Goal: Task Accomplishment & Management: Complete application form

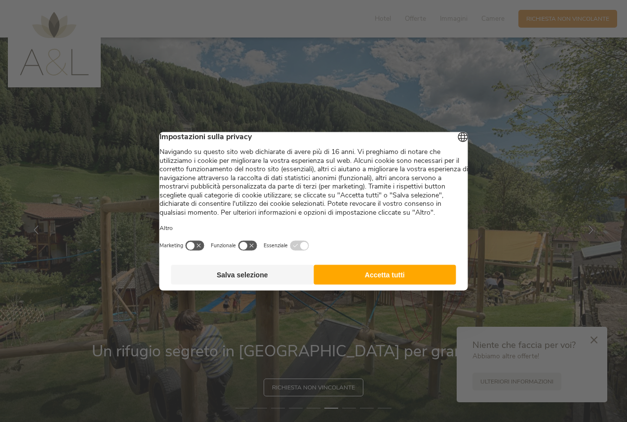
click at [366, 283] on button "Accetta tutti" at bounding box center [384, 274] width 143 height 20
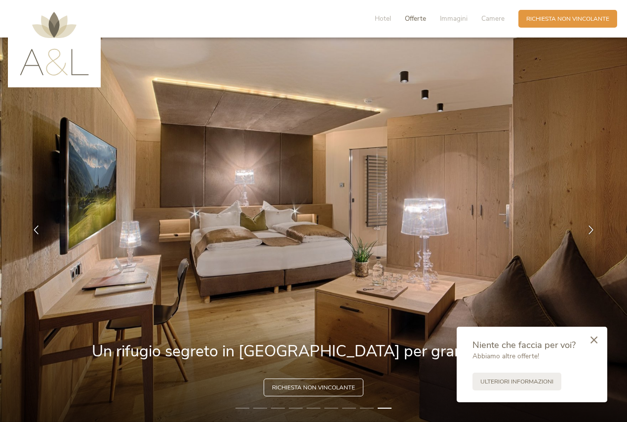
click at [415, 18] on span "Offerte" at bounding box center [415, 18] width 21 height 9
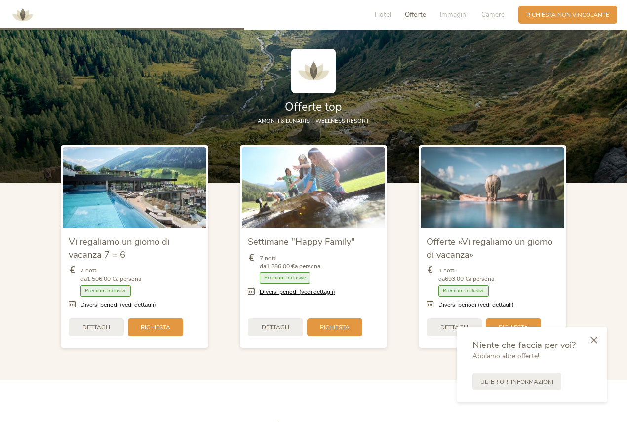
scroll to position [938, 0]
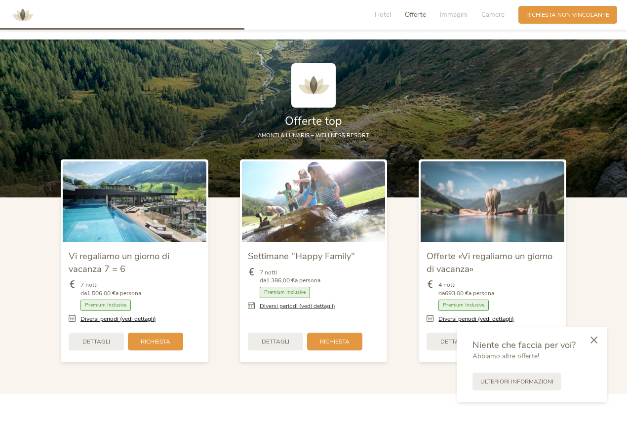
click at [291, 307] on link "Diversi periodi (vedi dettagli)" at bounding box center [297, 306] width 75 height 8
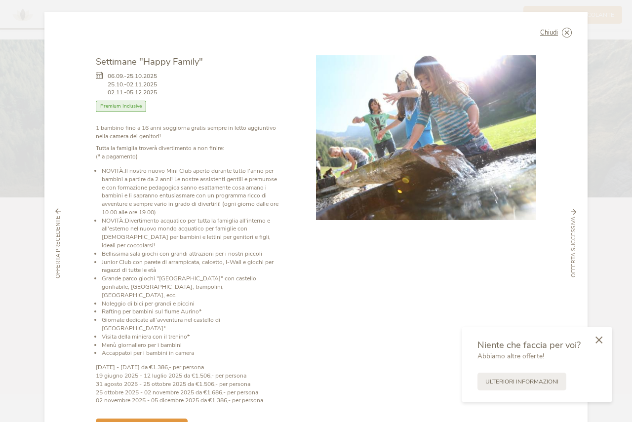
click at [27, 151] on div "Chiudi Vi regaliamo un giorno di vacanza 7 = 6 30.08.-25.10.2025" at bounding box center [316, 211] width 632 height 422
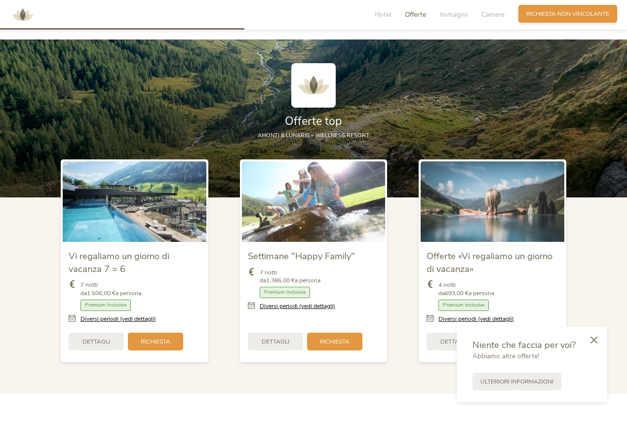
click at [543, 14] on span "Richiesta non vincolante" at bounding box center [567, 14] width 83 height 8
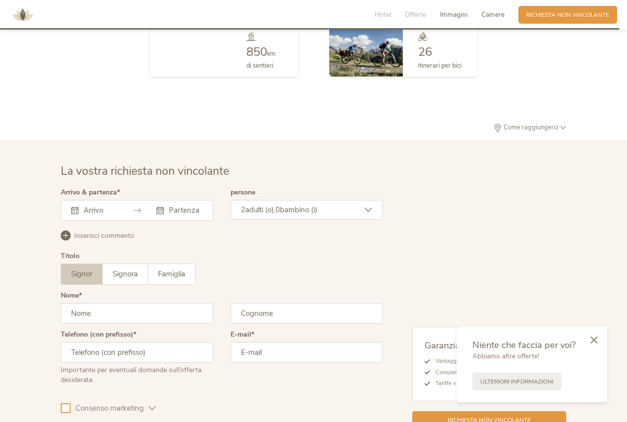
scroll to position [2408, 0]
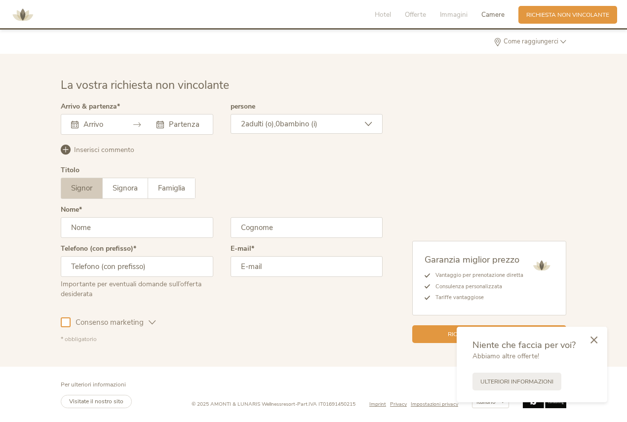
click at [85, 129] on input "text" at bounding box center [99, 124] width 36 height 10
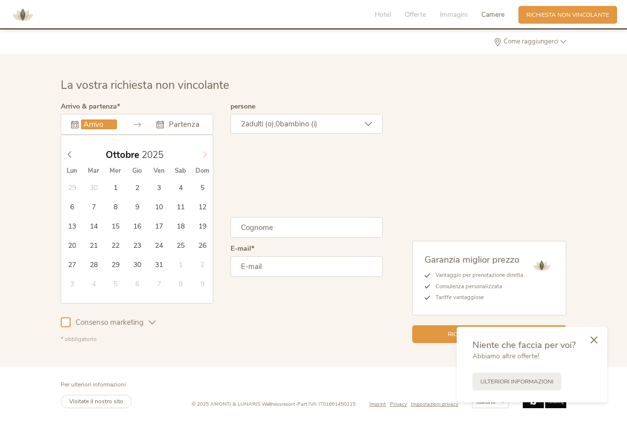
click at [204, 156] on icon at bounding box center [204, 154] width 7 height 7
type input "2026"
click at [204, 156] on icon at bounding box center [204, 154] width 7 height 7
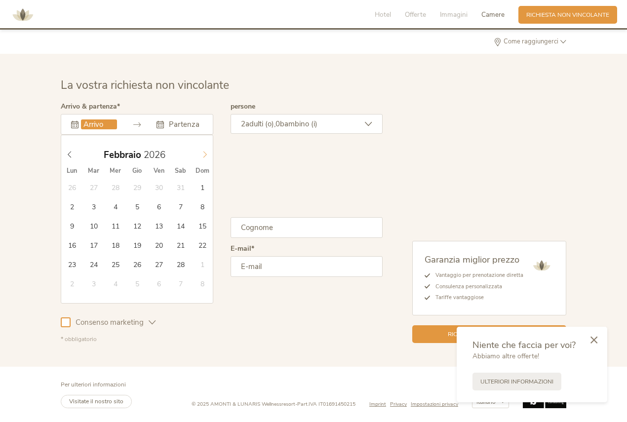
click at [204, 156] on icon at bounding box center [204, 154] width 7 height 7
type input "08.02.2026"
type input "2026"
type input "15.02.2026"
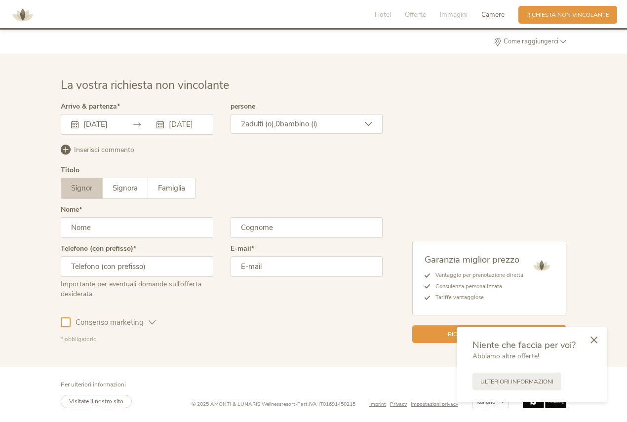
click at [294, 119] on span "bambino (i)" at bounding box center [299, 124] width 38 height 10
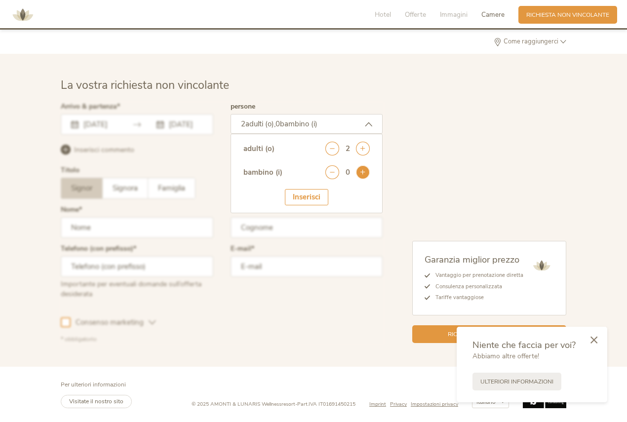
click at [360, 172] on icon at bounding box center [363, 172] width 14 height 14
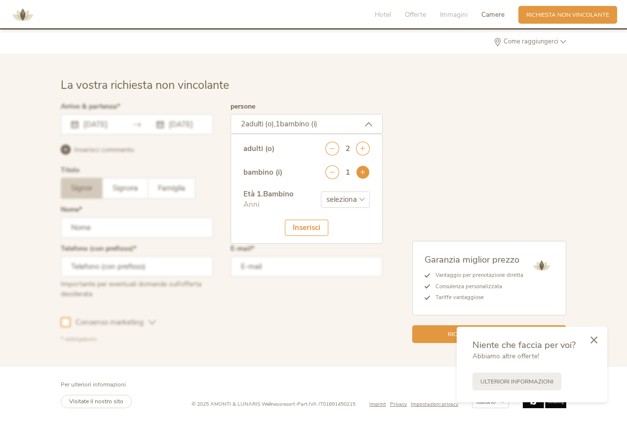
click at [360, 172] on icon at bounding box center [363, 172] width 14 height 14
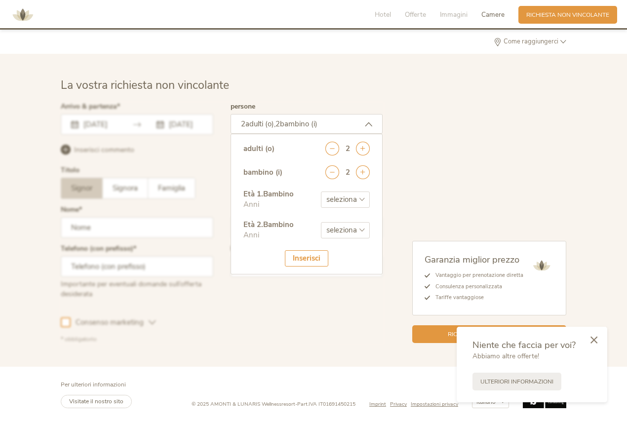
click at [328, 202] on select "seleziona 0 1 2 3 4 5 6 7 8 9 10 11 12 13 14 15 16 17" at bounding box center [345, 199] width 49 height 16
select select "3"
click at [321, 191] on select "seleziona 0 1 2 3 4 5 6 7 8 9 10 11 12 13 14 15 16 17" at bounding box center [345, 199] width 49 height 16
click at [337, 231] on select "seleziona 0 1 2 3 4 5 6 7 8 9 10 11 12 13 14 15 16 17" at bounding box center [345, 230] width 49 height 16
select select "5"
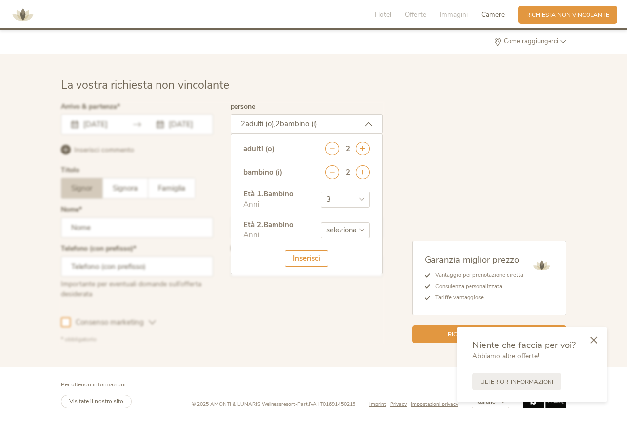
click at [321, 222] on select "seleziona 0 1 2 3 4 5 6 7 8 9 10 11 12 13 14 15 16 17" at bounding box center [345, 230] width 49 height 16
click at [303, 257] on div "Inserisci" at bounding box center [306, 258] width 43 height 16
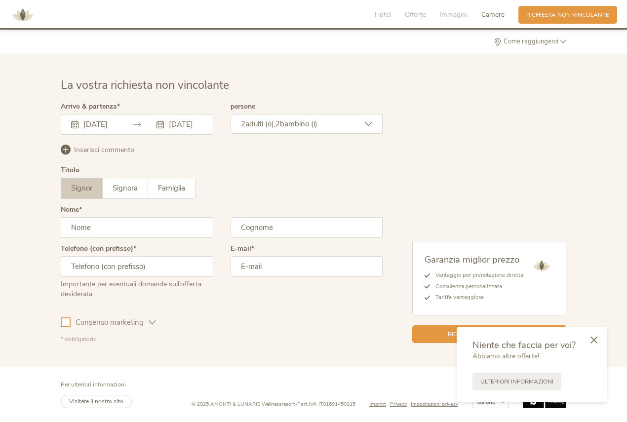
click at [128, 231] on input "text" at bounding box center [137, 227] width 152 height 21
type input "Marco"
type input "Michelutti"
type input "+39329241779"
type input "marco_michelutti@yahoo.it"
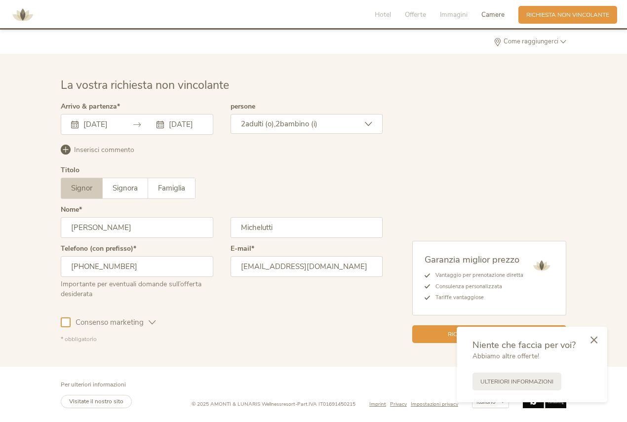
click at [61, 321] on div at bounding box center [66, 322] width 10 height 10
click at [153, 319] on icon at bounding box center [152, 322] width 7 height 7
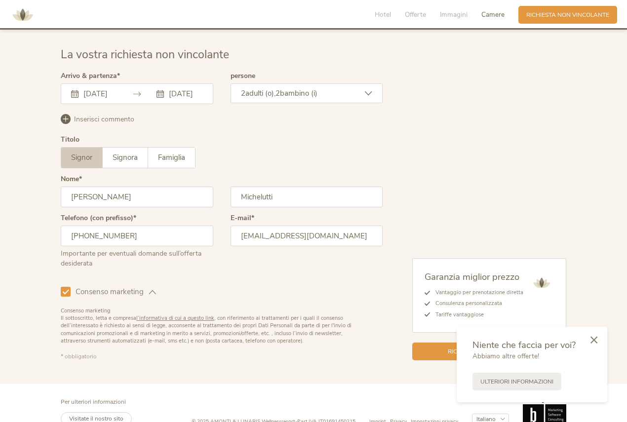
scroll to position [2455, 0]
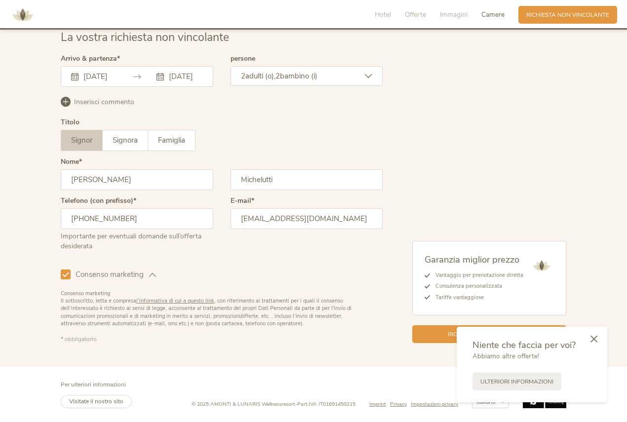
click at [592, 339] on icon at bounding box center [593, 338] width 7 height 7
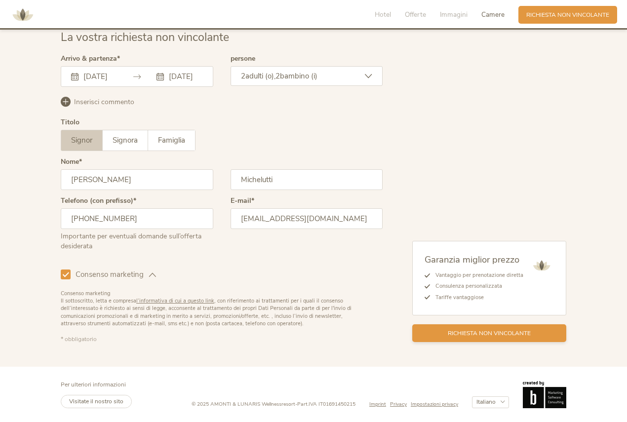
click at [479, 337] on span "Richiesta non vincolante" at bounding box center [489, 333] width 83 height 8
